Goal: Check status

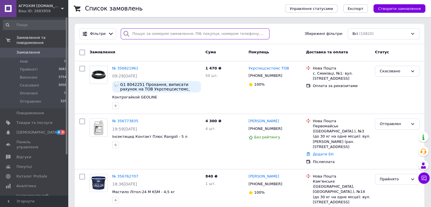
click at [184, 35] on input "search" at bounding box center [195, 33] width 149 height 11
paste input "0679332679"
type input "0679332679"
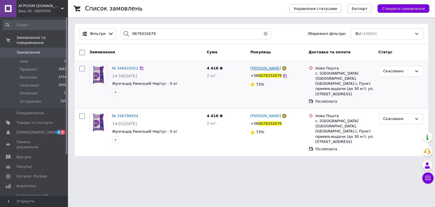
click at [260, 68] on span "[PERSON_NAME]" at bounding box center [265, 68] width 31 height 4
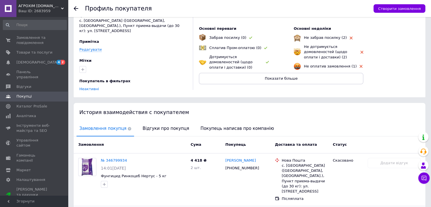
scroll to position [57, 0]
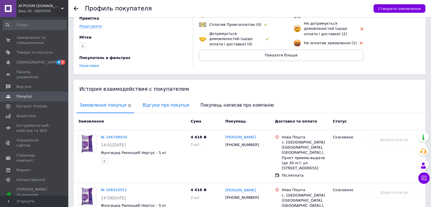
click at [154, 98] on span "Відгуки про покупця" at bounding box center [166, 105] width 52 height 14
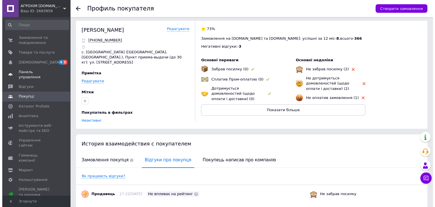
scroll to position [0, 0]
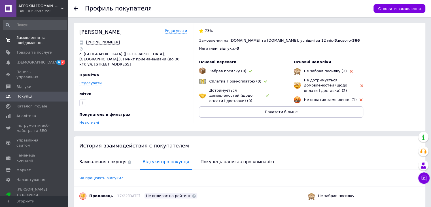
click at [27, 40] on span "Замовлення та повідомлення" at bounding box center [34, 40] width 36 height 10
